Goal: Task Accomplishment & Management: Complete application form

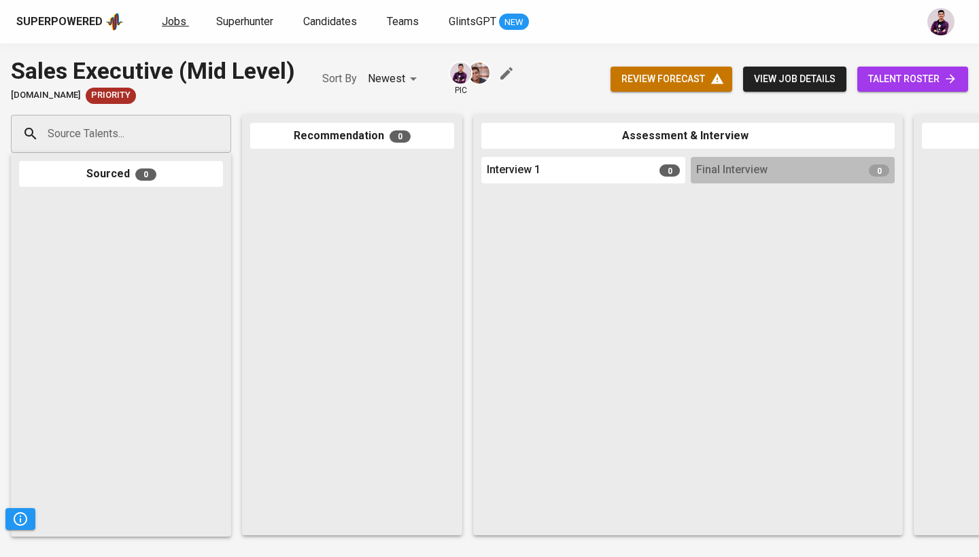
scroll to position [0, 640]
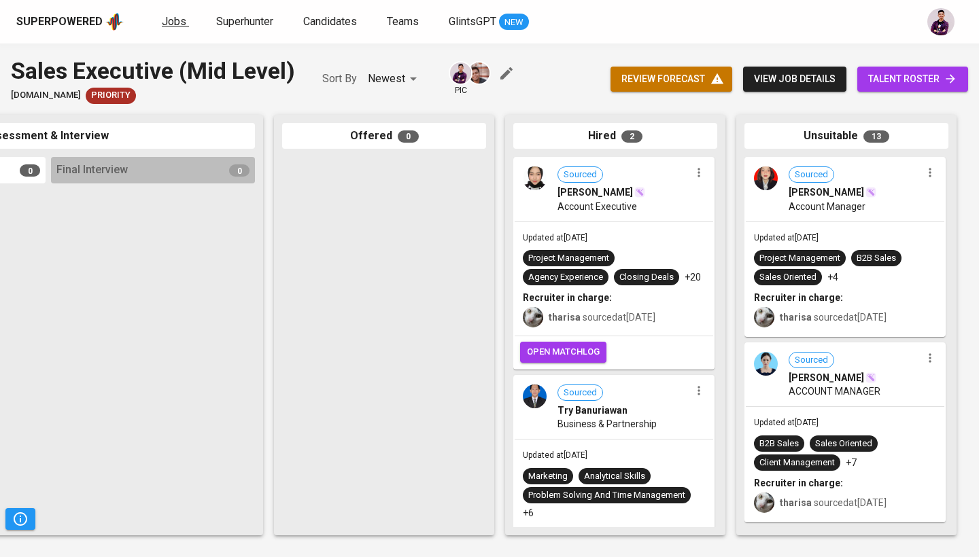
click at [183, 21] on span "Jobs" at bounding box center [174, 21] width 24 height 13
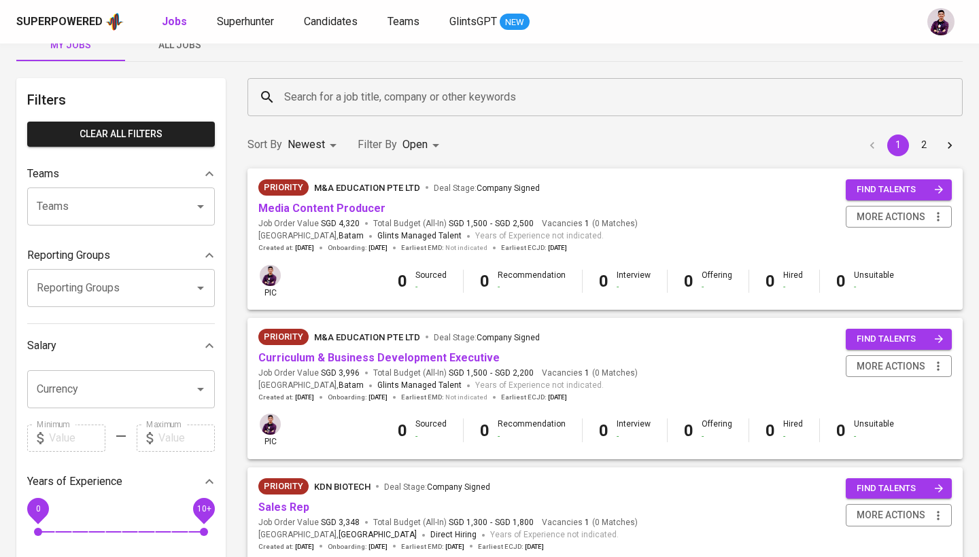
scroll to position [31, 0]
click at [369, 351] on link "Curriculum & Business Development Executive" at bounding box center [378, 357] width 241 height 13
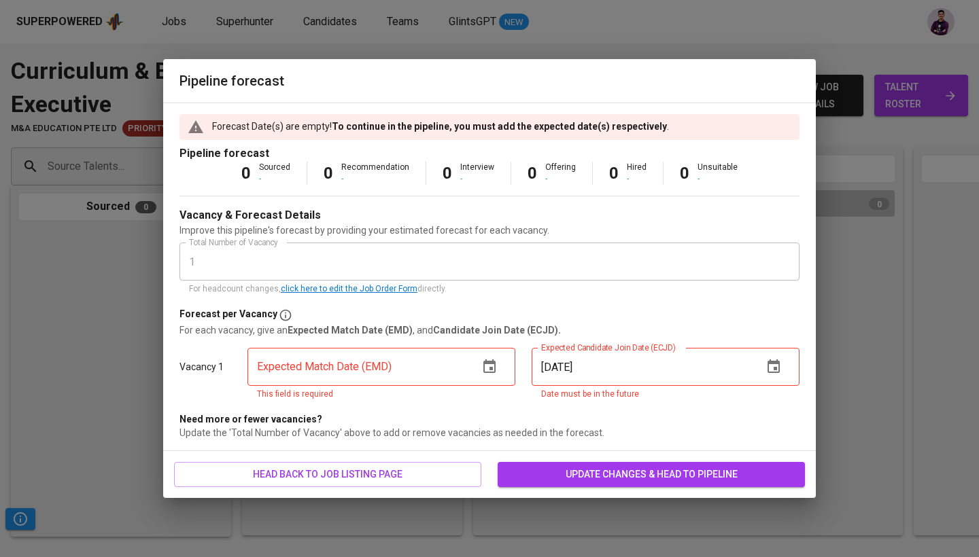
click at [897, 99] on div "Pipeline forecast Forecast Date(s) are empty! To continue in the pipeline, you …" at bounding box center [489, 278] width 979 height 557
click at [483, 373] on icon "button" at bounding box center [489, 367] width 16 height 16
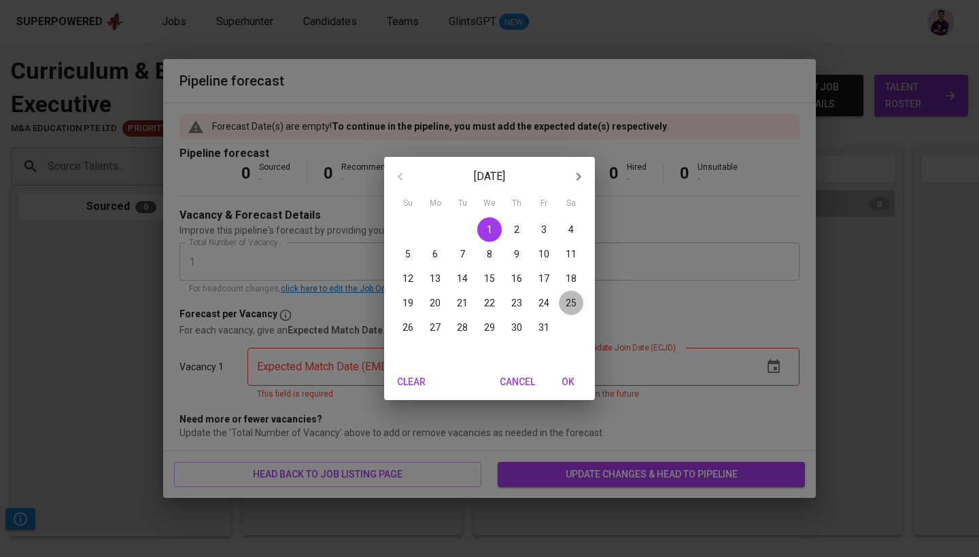
click at [572, 306] on p "25" at bounding box center [571, 303] width 11 height 14
type input "[DATE]"
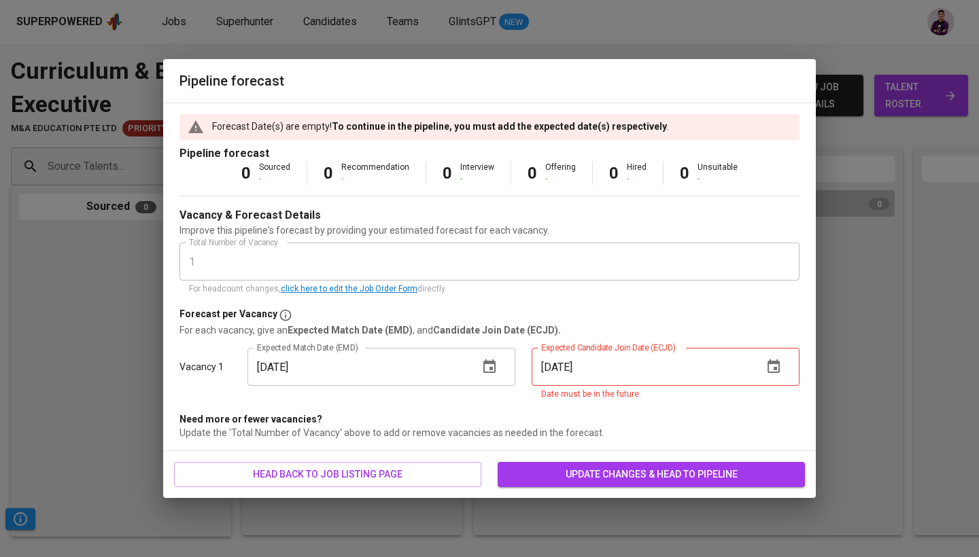
click at [763, 370] on button "button" at bounding box center [773, 367] width 33 height 33
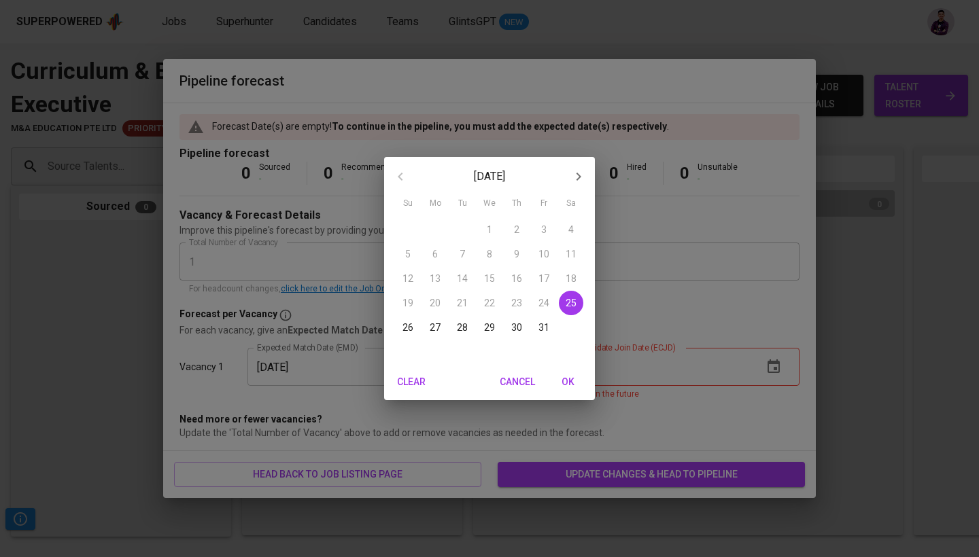
click at [579, 181] on icon "button" at bounding box center [578, 177] width 16 height 16
click at [404, 309] on p "16" at bounding box center [407, 303] width 11 height 14
type input "[DATE]"
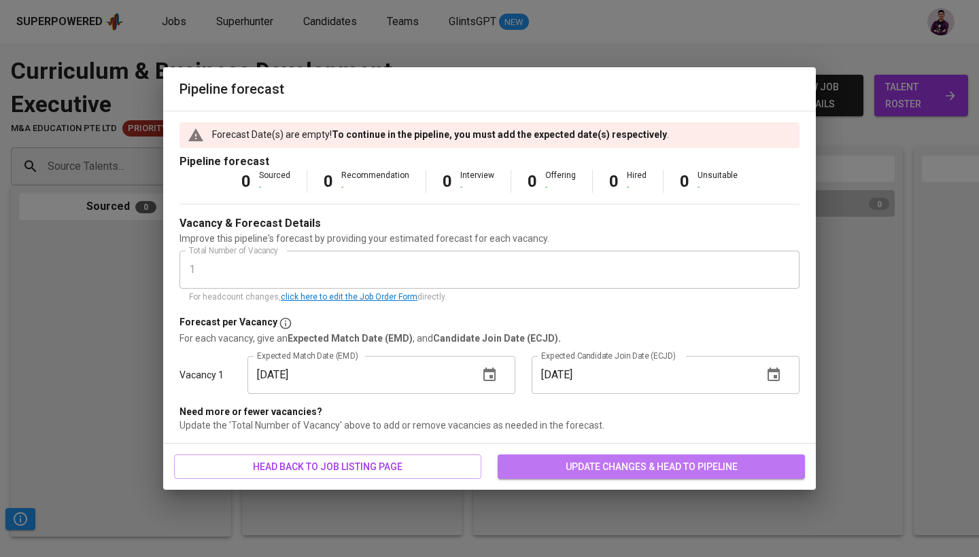
click at [587, 472] on span "update changes & head to pipeline" at bounding box center [651, 467] width 286 height 17
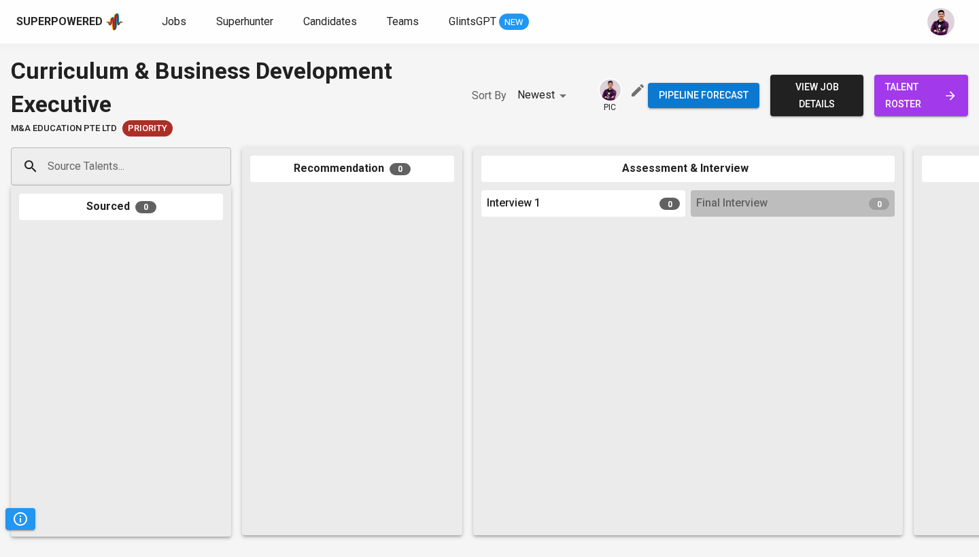
click at [903, 111] on link "talent roster" at bounding box center [921, 95] width 94 height 41
